Goal: Task Accomplishment & Management: Use online tool/utility

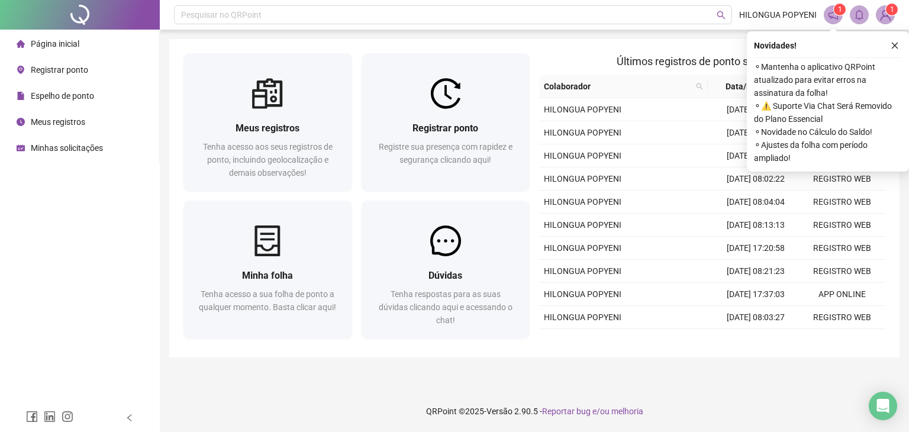
click at [66, 74] on span "Registrar ponto" at bounding box center [59, 69] width 57 height 9
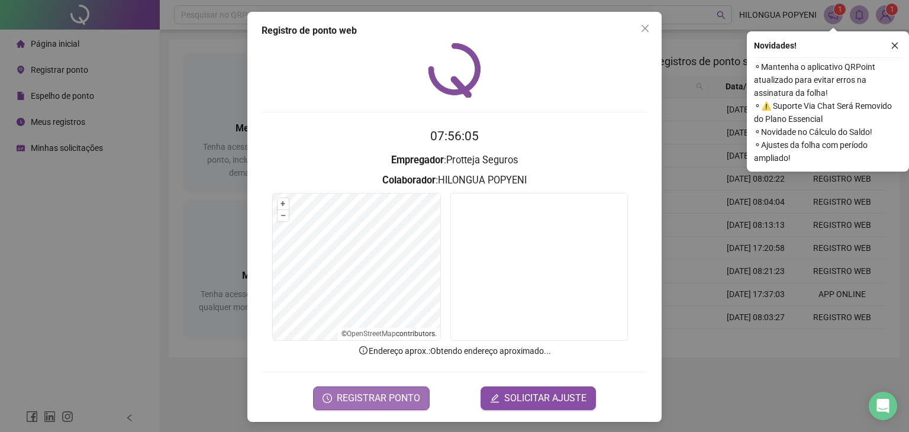
click at [369, 398] on span "REGISTRAR PONTO" at bounding box center [378, 398] width 83 height 14
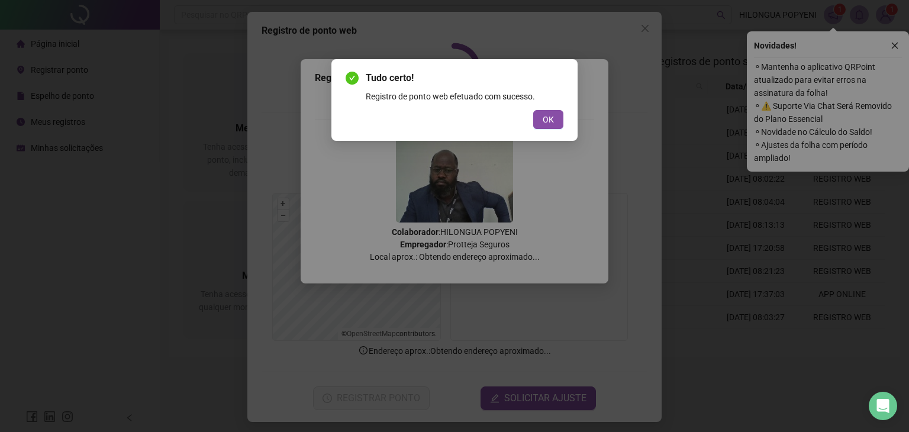
click at [543, 119] on span "OK" at bounding box center [548, 119] width 11 height 13
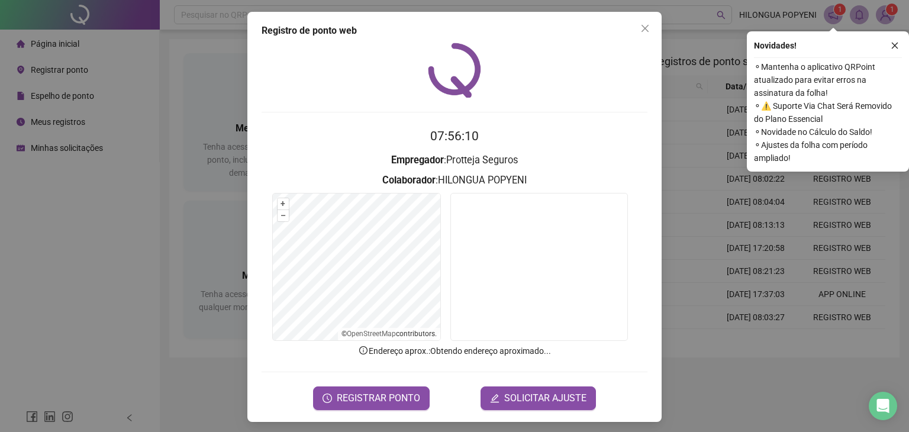
click at [898, 41] on button "button" at bounding box center [895, 45] width 14 height 14
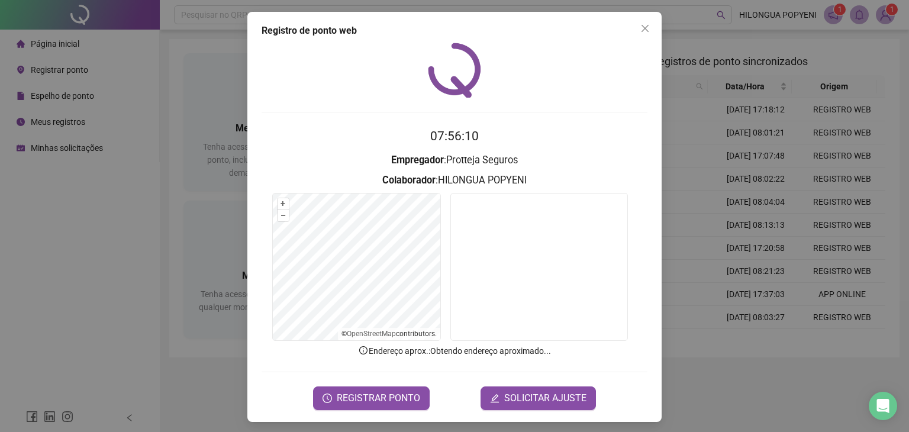
click at [838, 12] on div "Registro de ponto web 07:56:10 Empregador : [PERSON_NAME] : HILONGUA POPYENI + …" at bounding box center [454, 216] width 909 height 432
